Goal: Transaction & Acquisition: Obtain resource

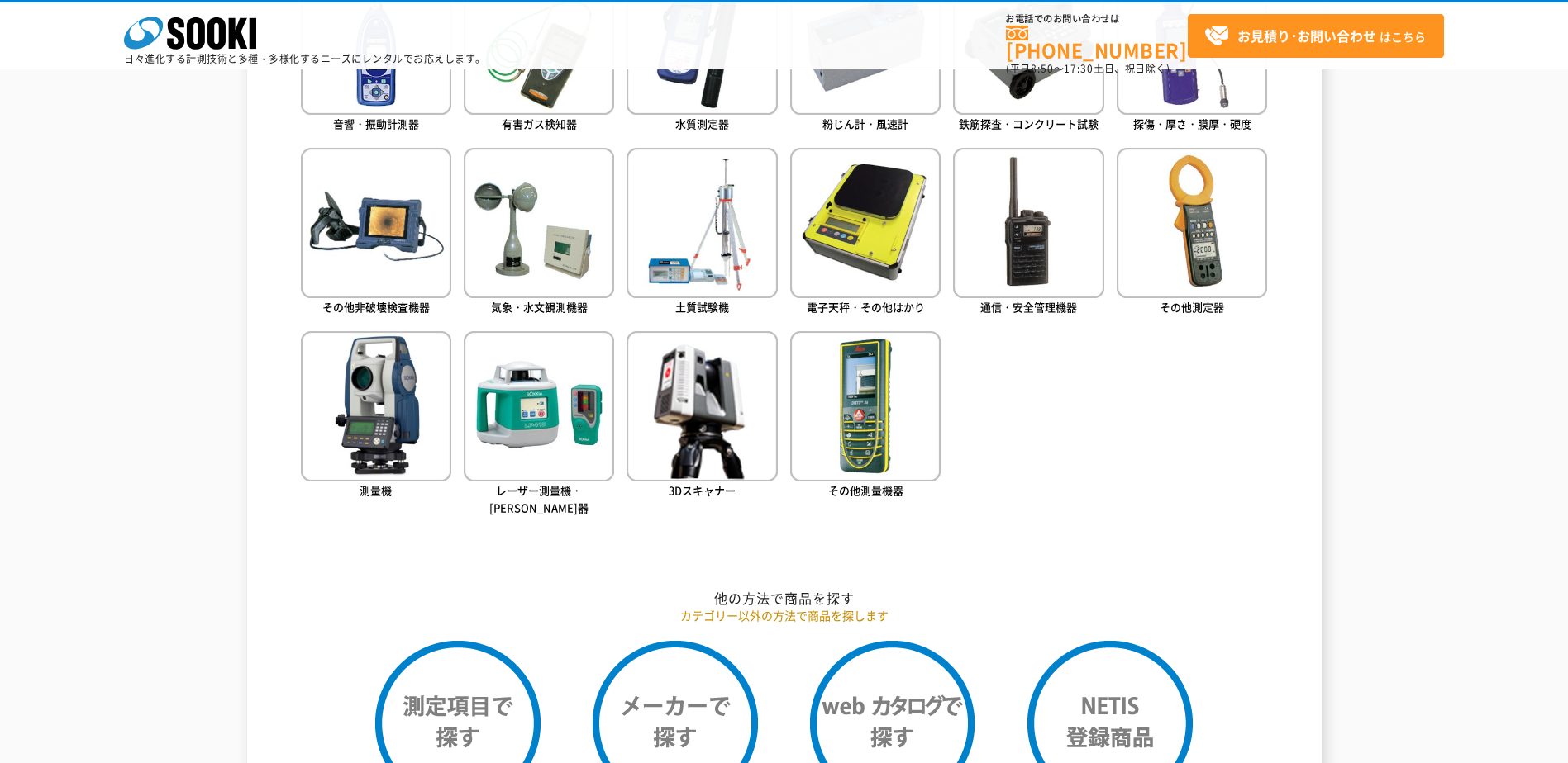
scroll to position [743, 0]
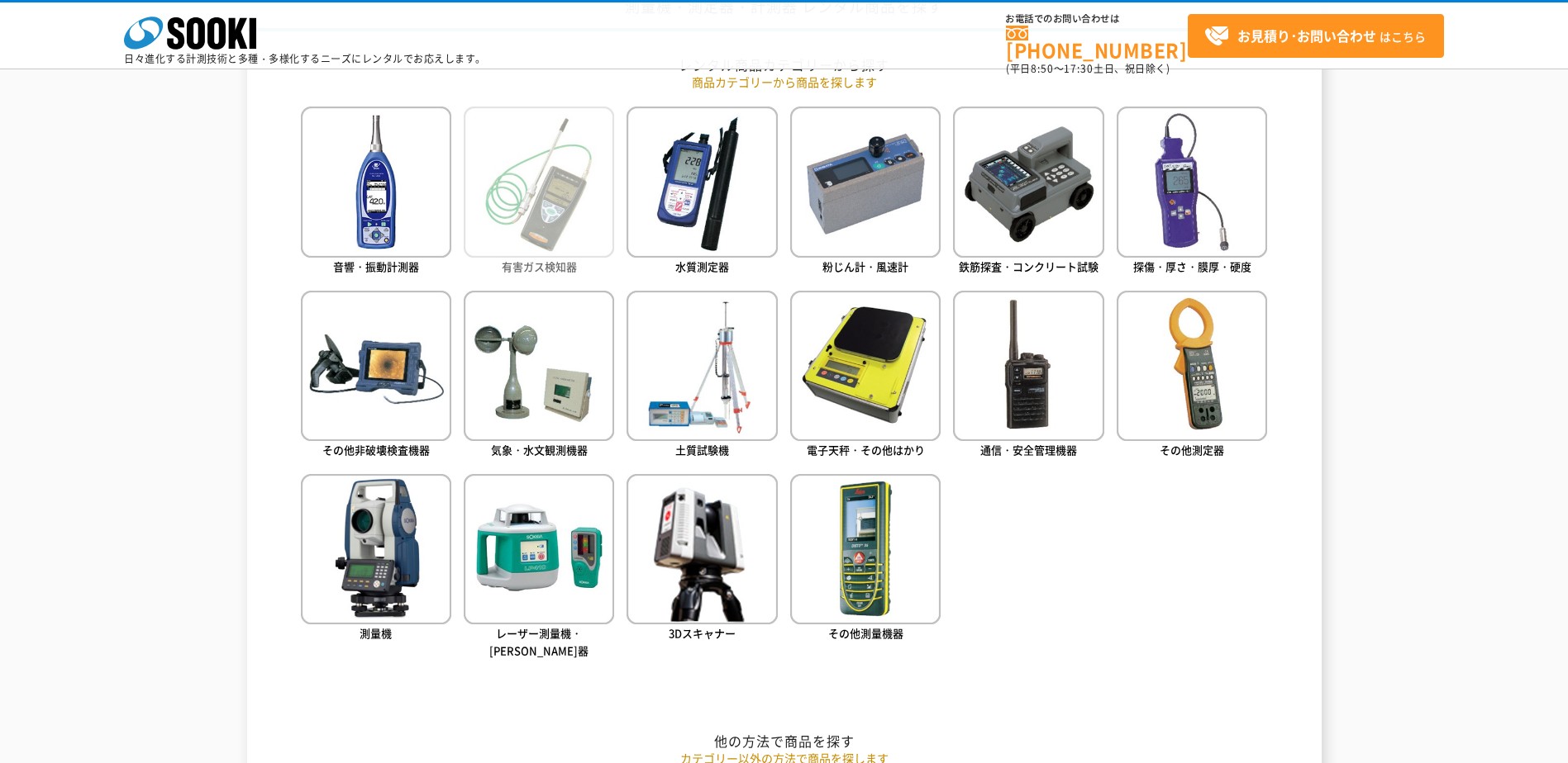
click at [566, 205] on img at bounding box center [538, 181] width 150 height 150
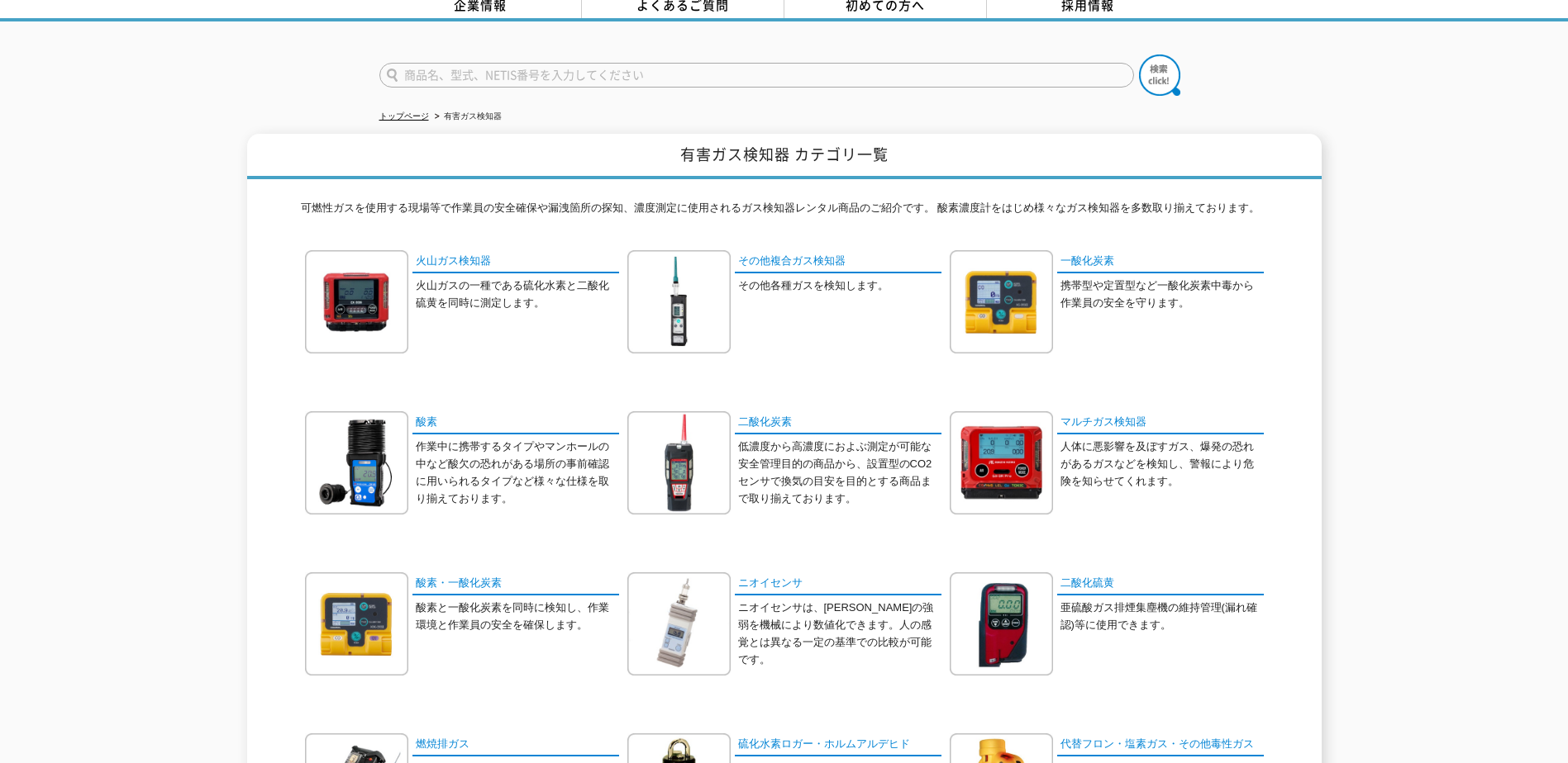
scroll to position [166, 0]
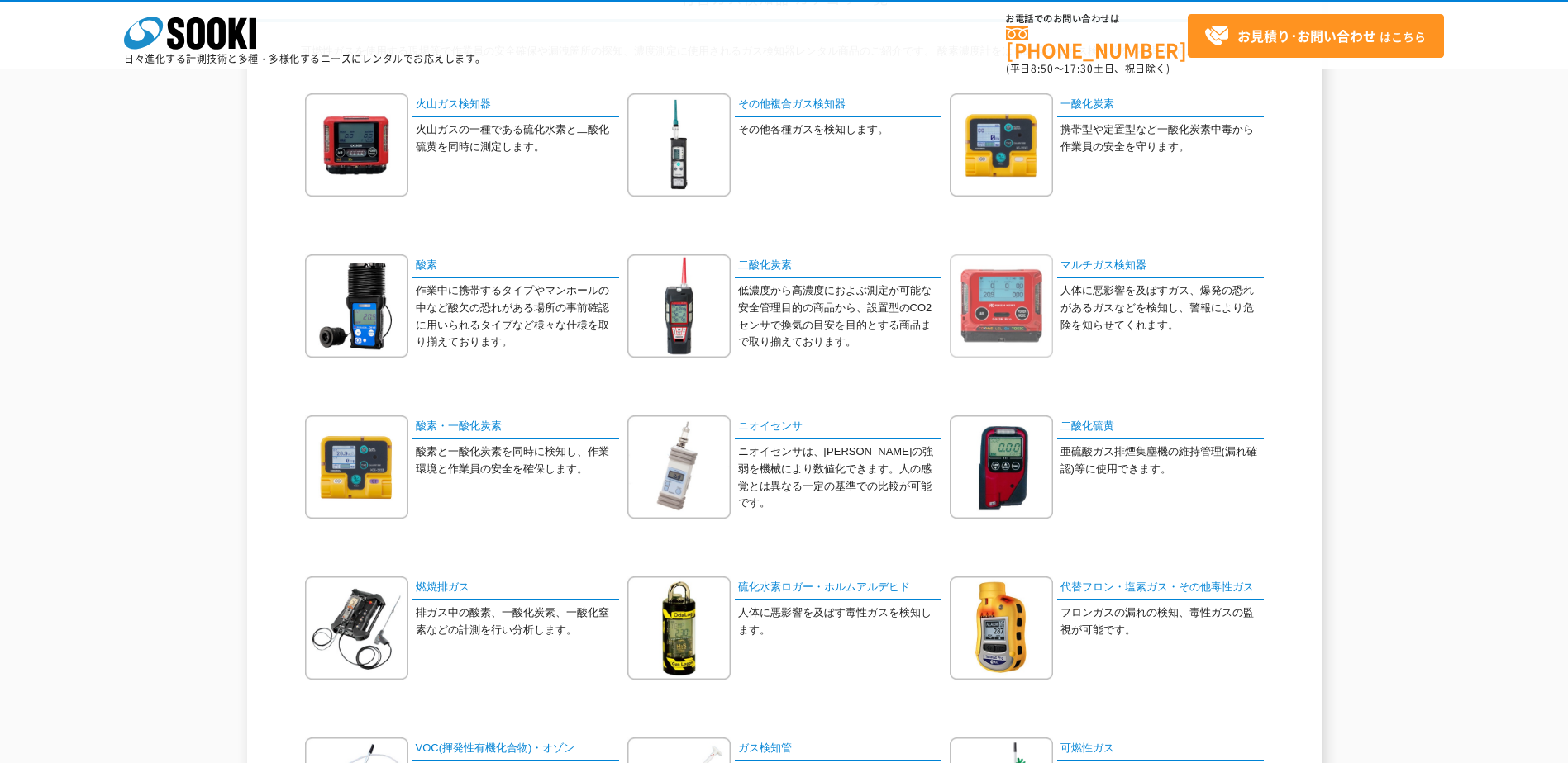
click at [978, 318] on img at bounding box center [1001, 306] width 103 height 103
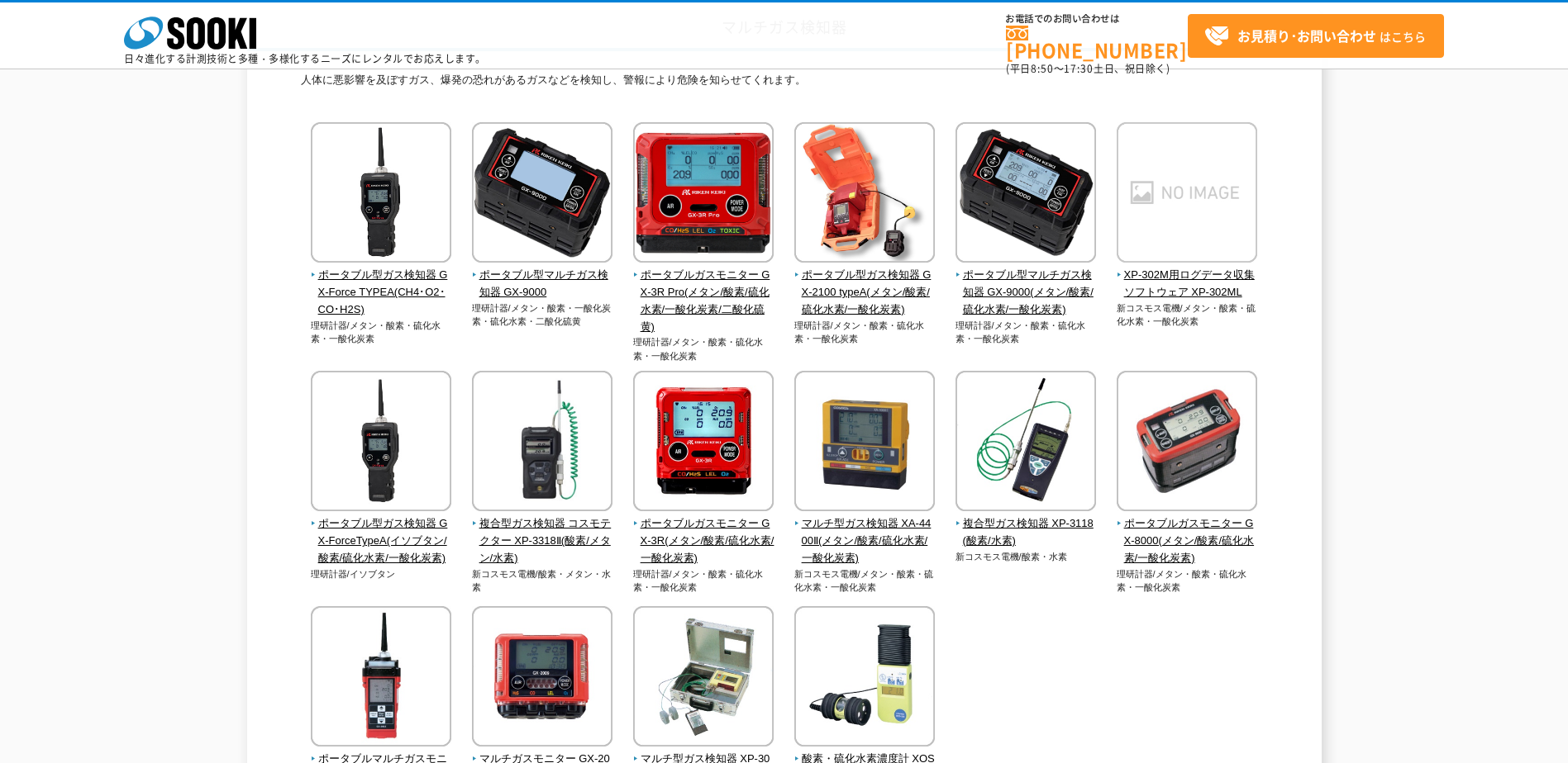
scroll to position [166, 0]
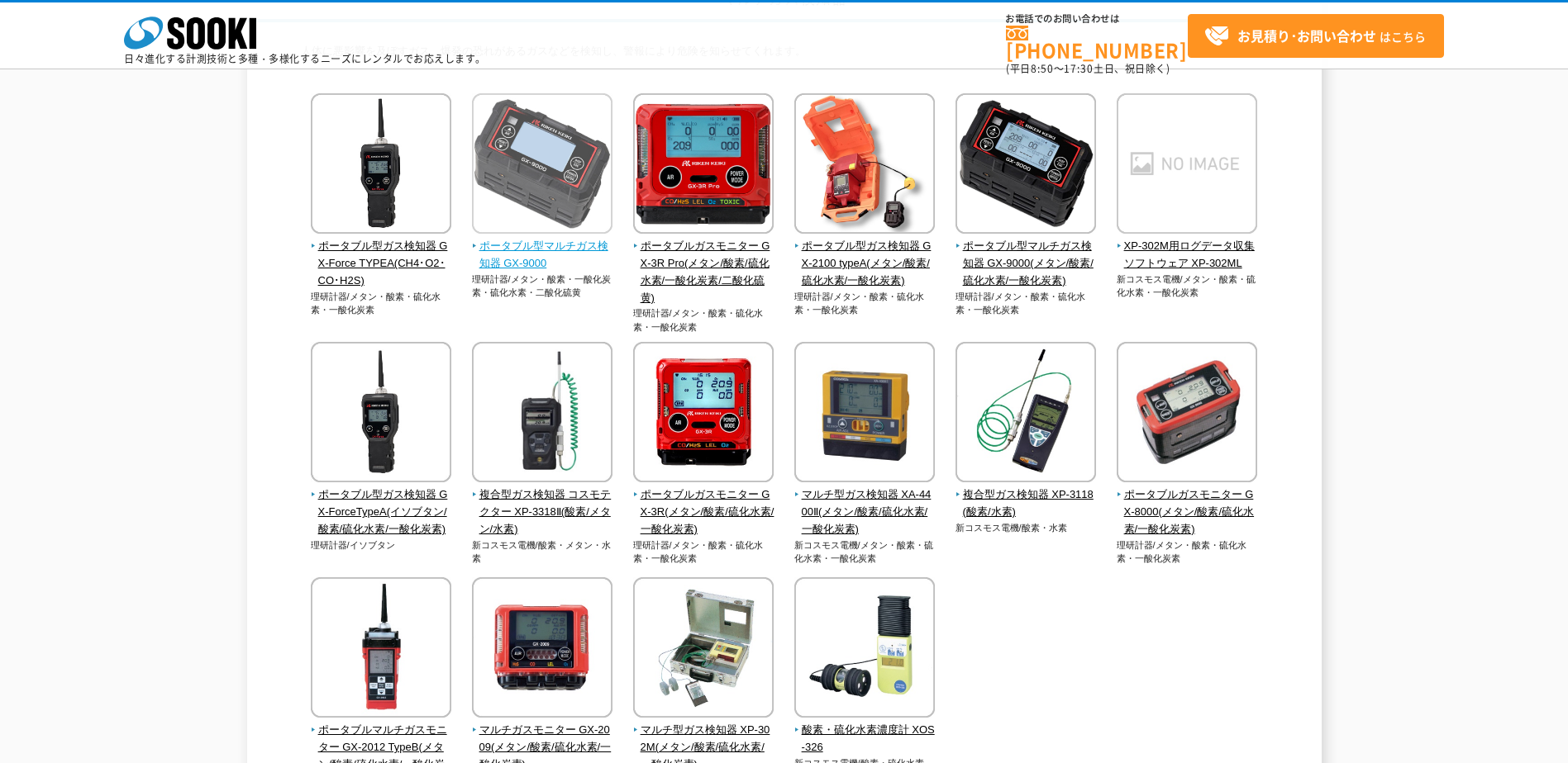
click at [527, 191] on img at bounding box center [542, 165] width 141 height 145
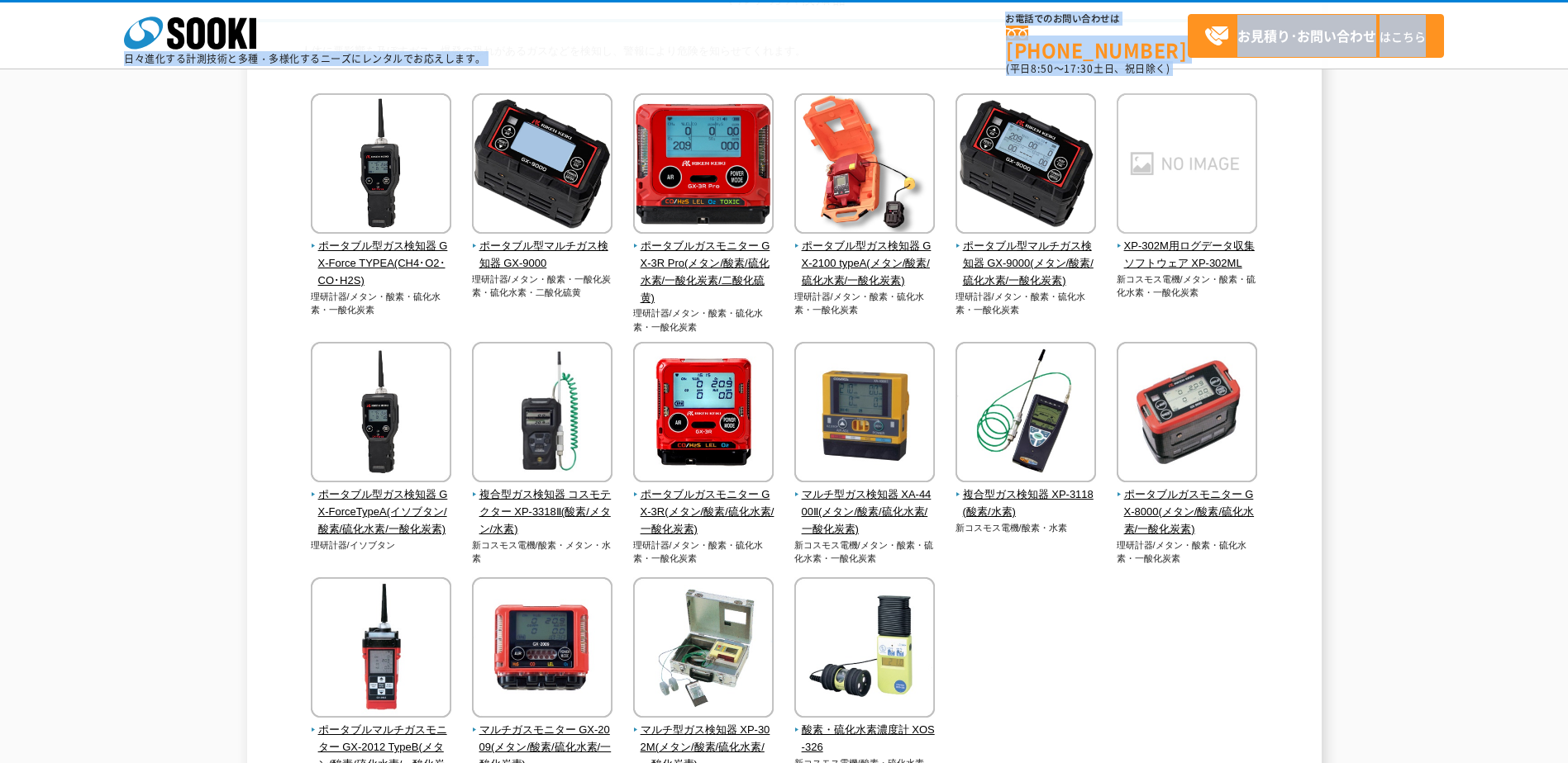
drag, startPoint x: 499, startPoint y: 60, endPoint x: 284, endPoint y: 46, distance: 215.5
click at [284, 46] on div "株式会社 ソーキ spMenu 日々進化する計測技術と多種・多様化するニーズにレンタルでお応えします。 お電話でのお問い合わせは 0120-856-990 (…" at bounding box center [784, 40] width 1568 height 75
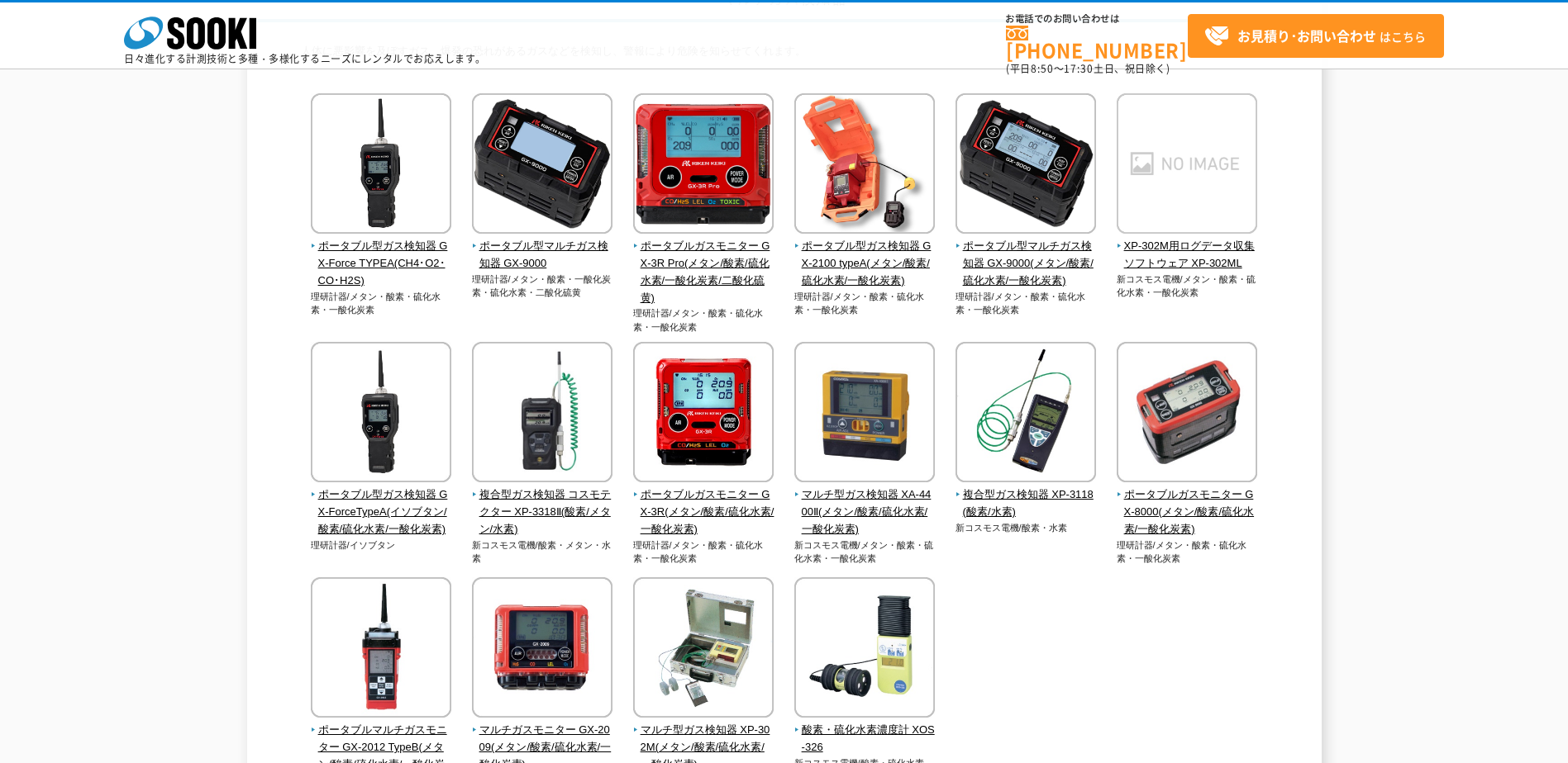
drag, startPoint x: 284, startPoint y: 46, endPoint x: 80, endPoint y: 82, distance: 207.2
click at [77, 93] on div "マルチガス検知器 人体に悪影響を及ぼすガス、爆発の恐れがあるガスなどを検知し、警報により危険を知らせてくれます。 ポータブル型ガス検知器 GX-Force T…" at bounding box center [784, 421] width 1568 height 886
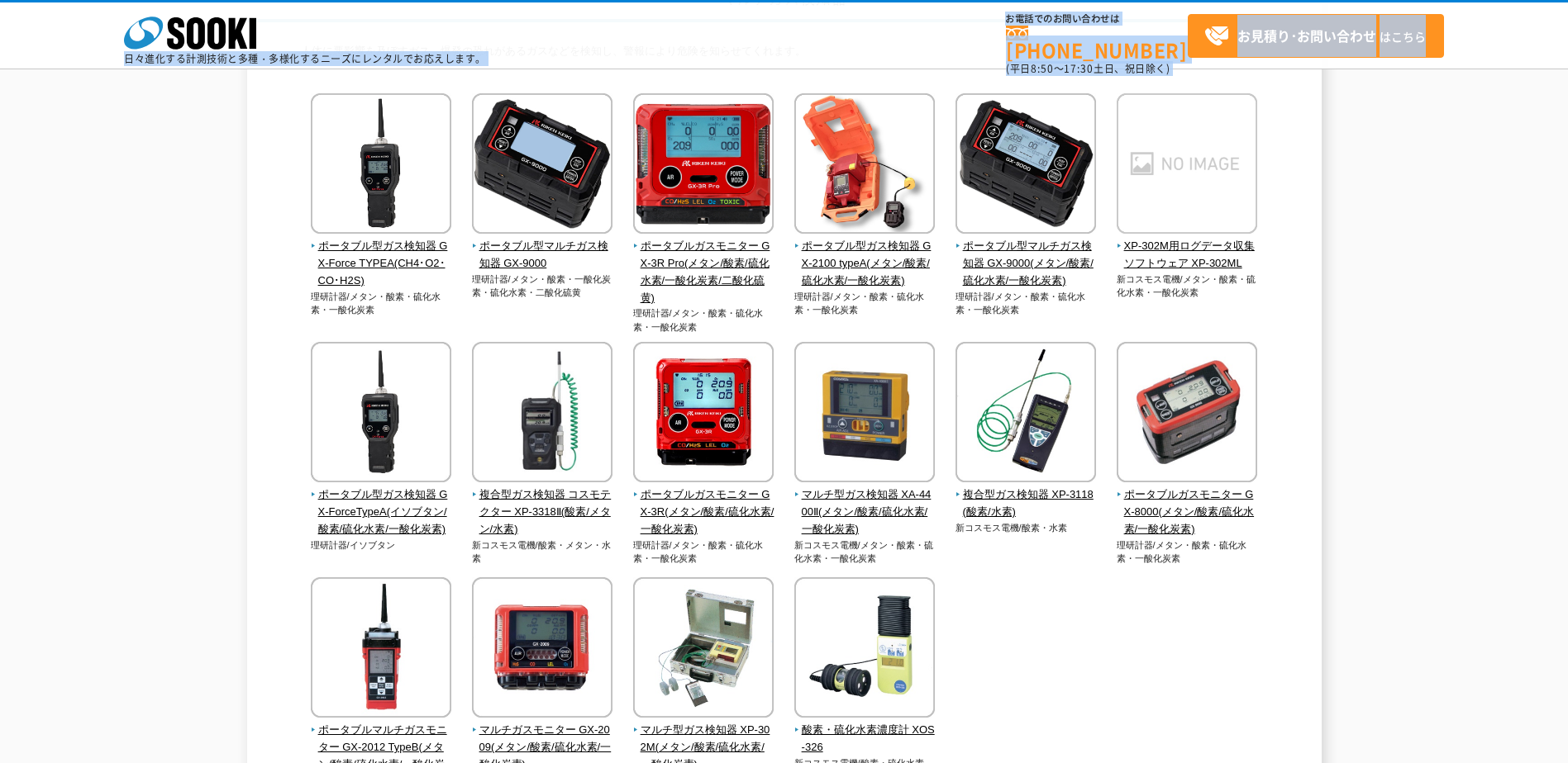
drag, startPoint x: 108, startPoint y: 51, endPoint x: 493, endPoint y: 56, distance: 385.0
click at [493, 56] on div "株式会社 ソーキ spMenu 日々進化する計測技術と多種・多様化するニーズにレンタルでお応えします。 お電話でのお問い合わせは 0120-856-990 (…" at bounding box center [784, 40] width 1568 height 75
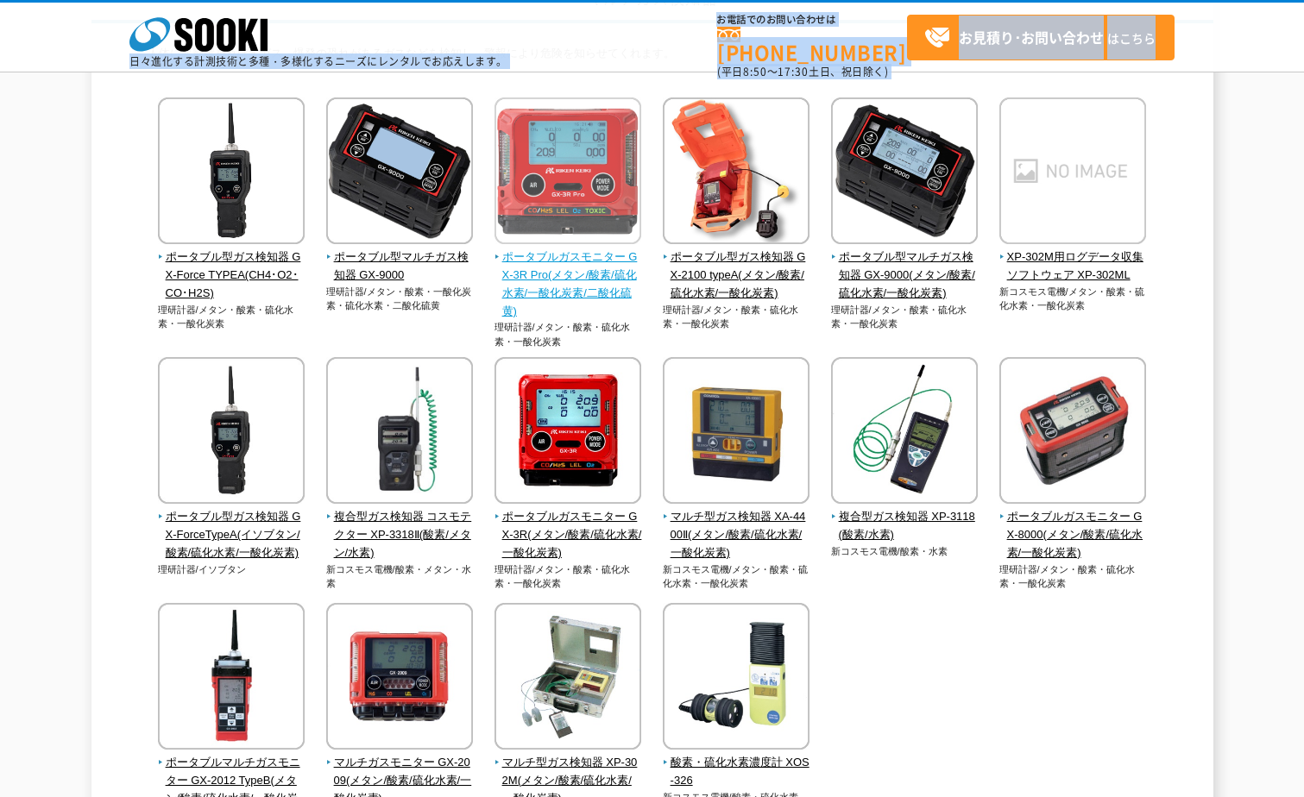
click at [585, 145] on img at bounding box center [567, 172] width 147 height 151
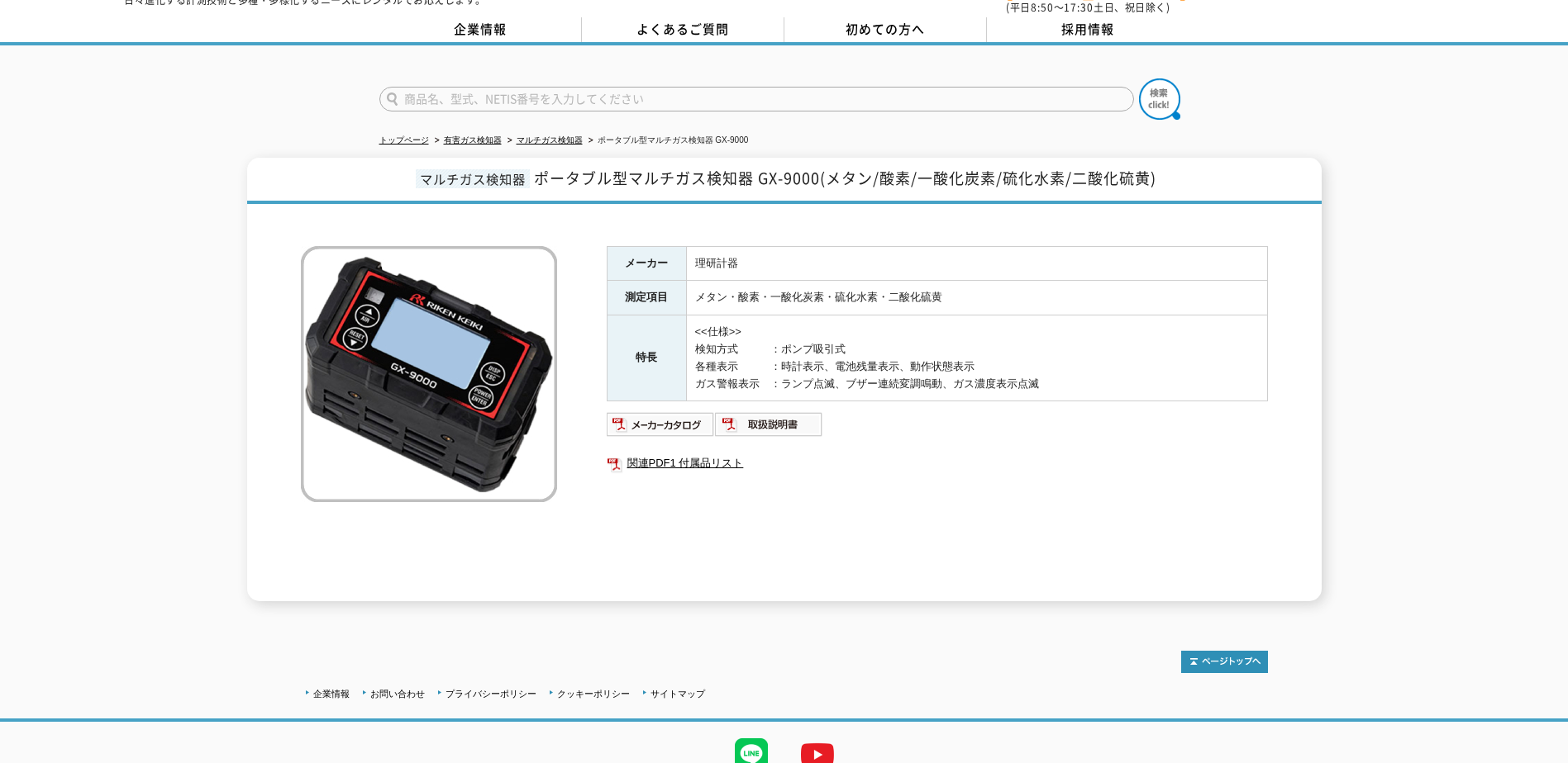
scroll to position [123, 0]
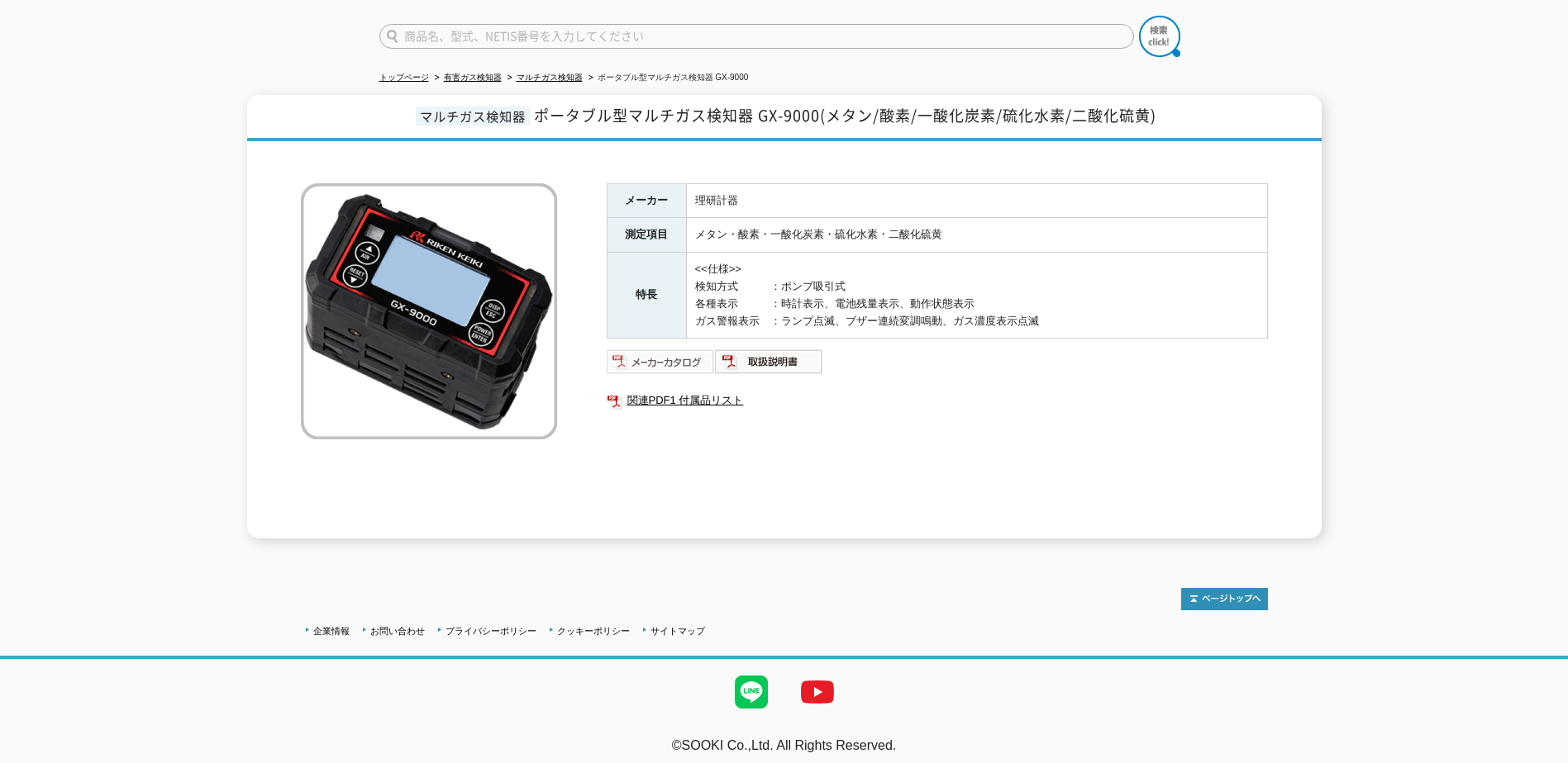
click at [677, 353] on img at bounding box center [660, 362] width 108 height 27
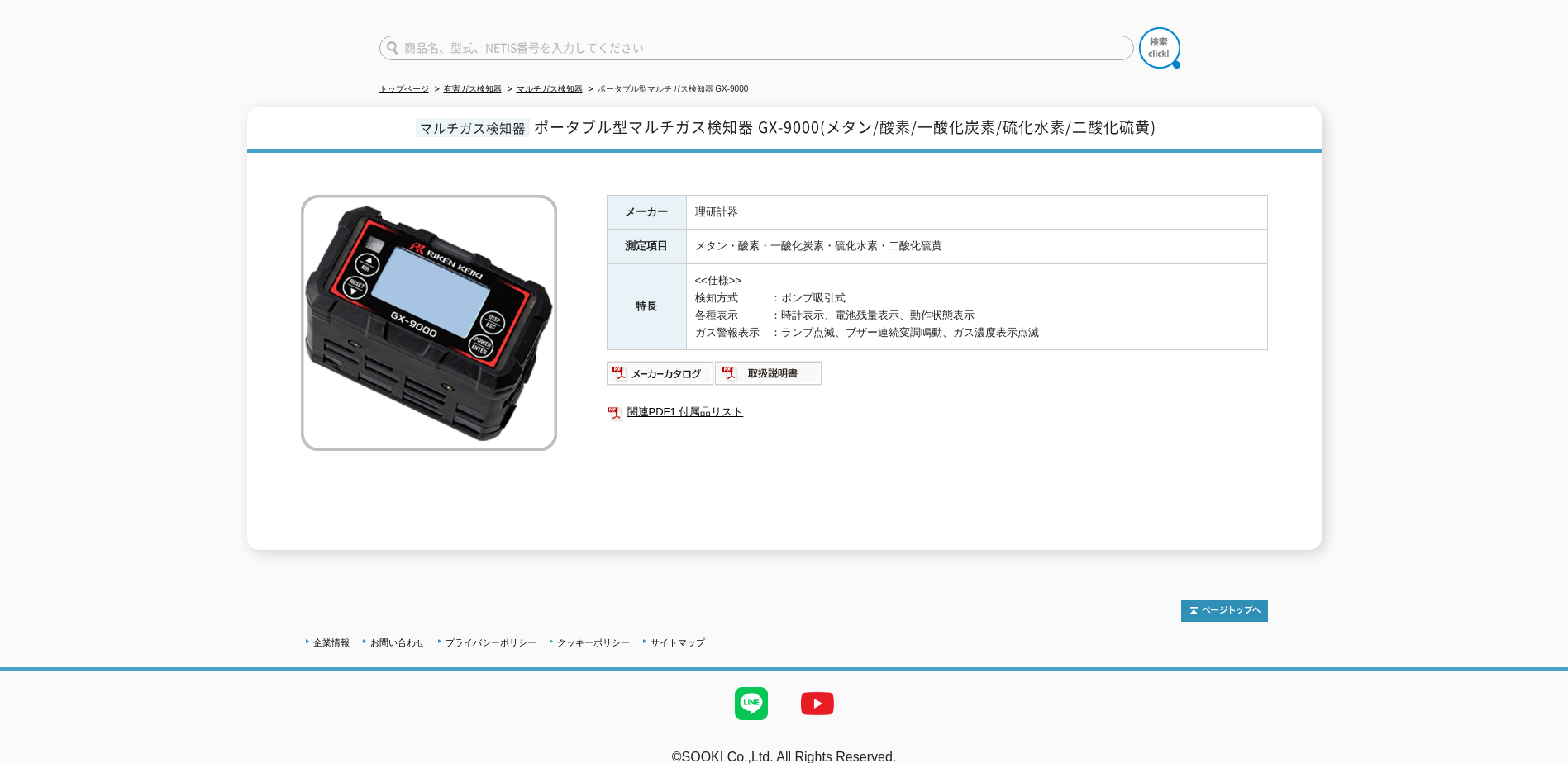
scroll to position [0, 0]
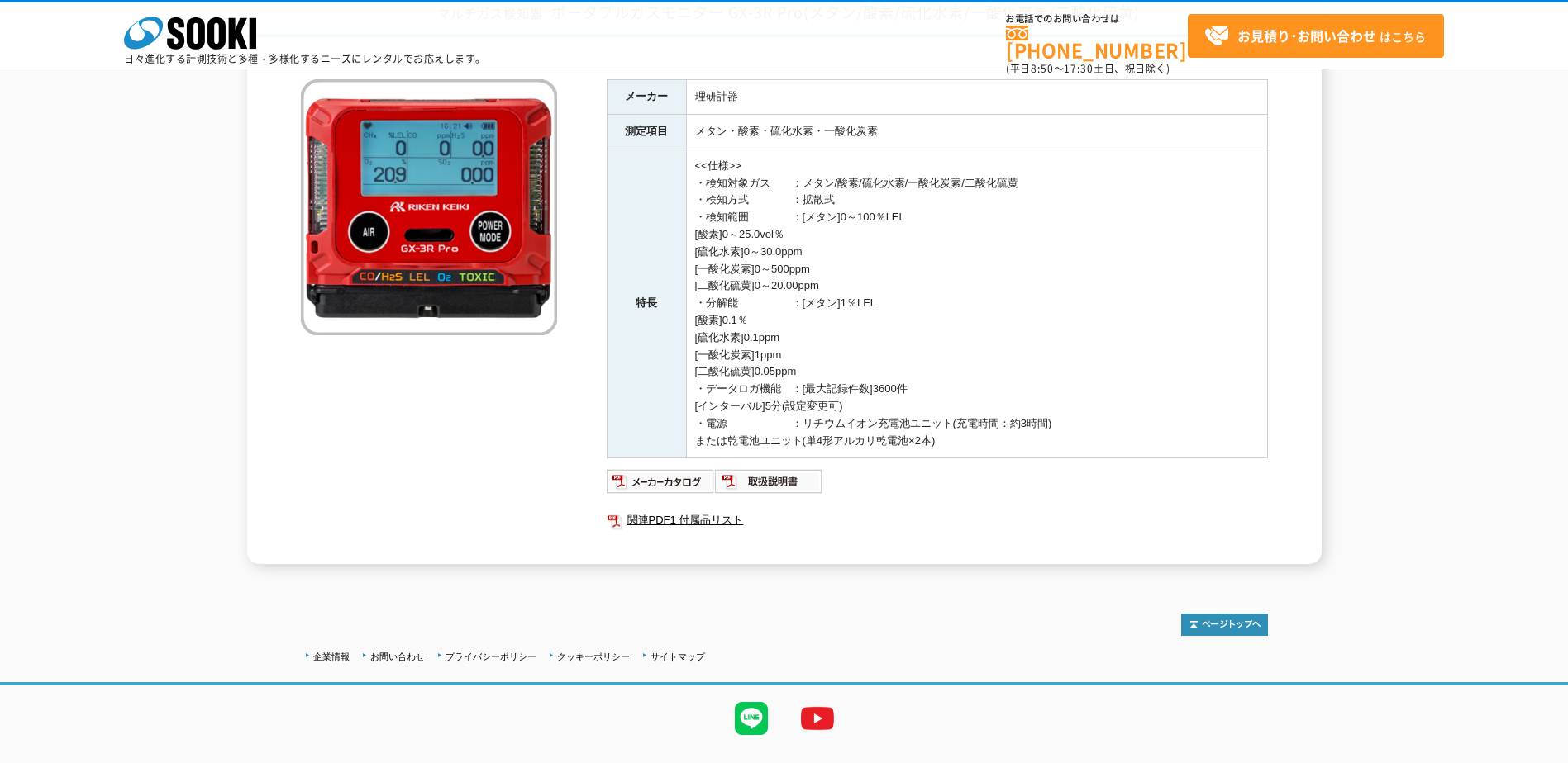
scroll to position [188, 0]
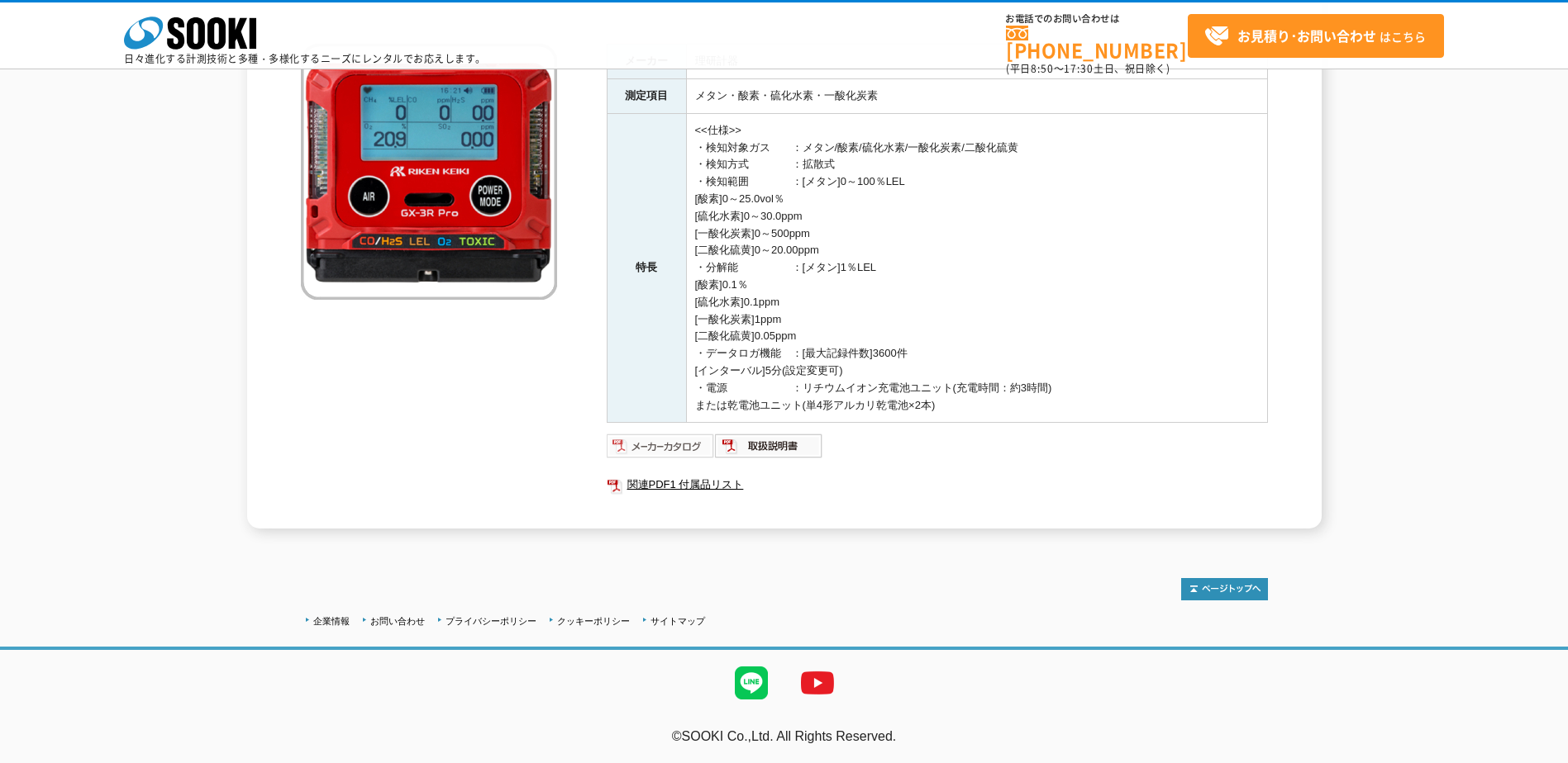
click at [697, 439] on img at bounding box center [660, 446] width 108 height 27
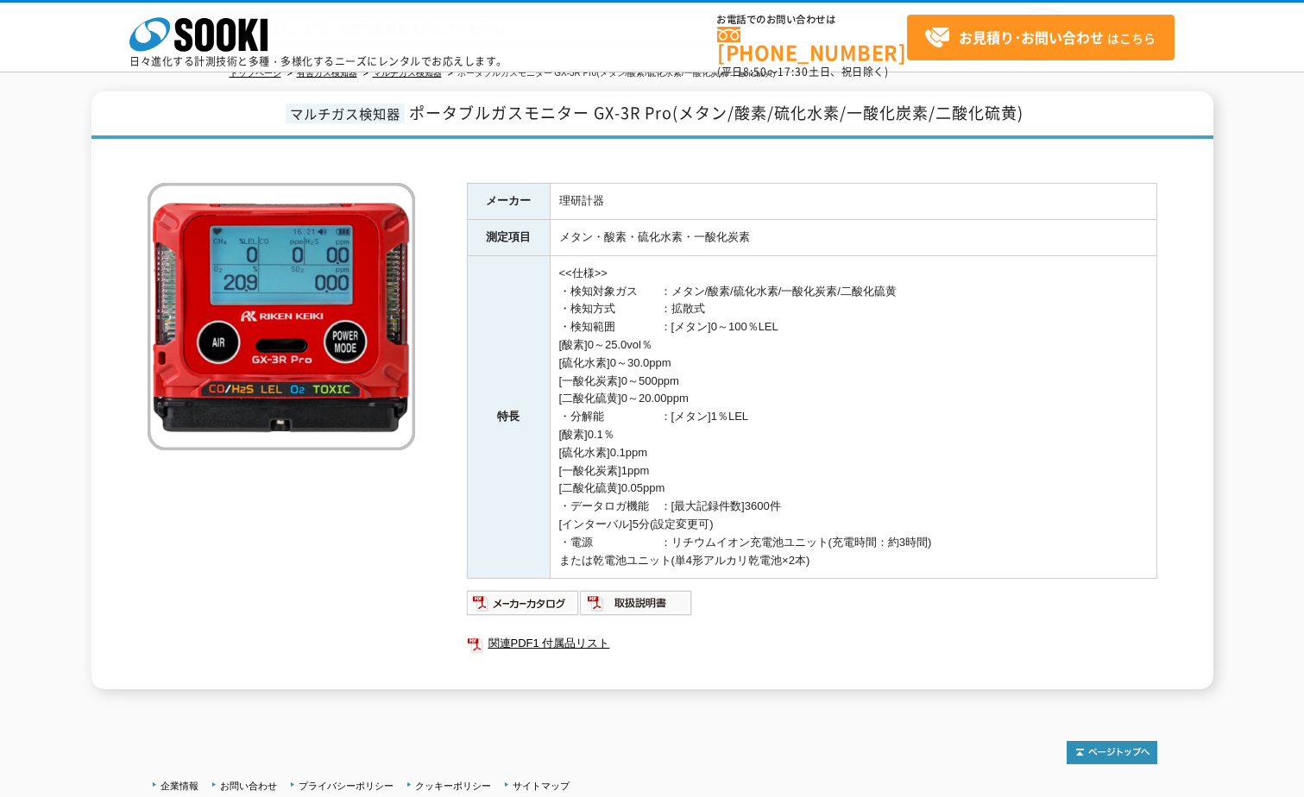
scroll to position [23, 0]
